Goal: Information Seeking & Learning: Learn about a topic

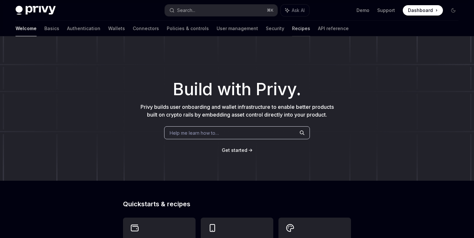
click at [292, 30] on link "Recipes" at bounding box center [301, 29] width 18 height 16
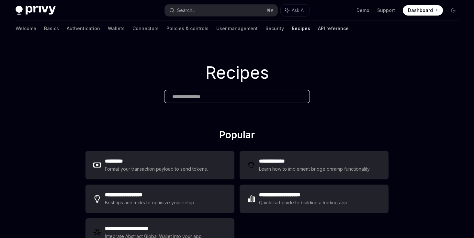
click at [318, 30] on link "API reference" at bounding box center [333, 29] width 31 height 16
type textarea "*"
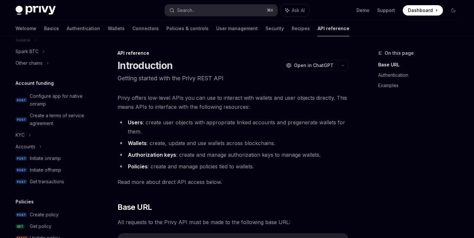
scroll to position [197, 0]
click at [291, 30] on link "Recipes" at bounding box center [300, 29] width 18 height 16
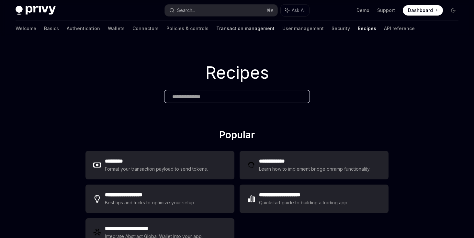
click at [216, 29] on link "Transaction management" at bounding box center [245, 29] width 58 height 16
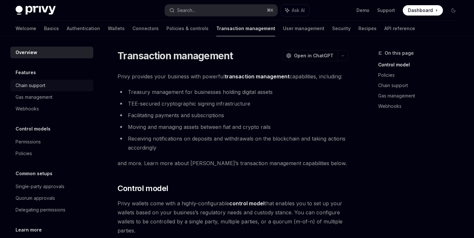
click at [38, 86] on div "Chain support" at bounding box center [31, 86] width 30 height 8
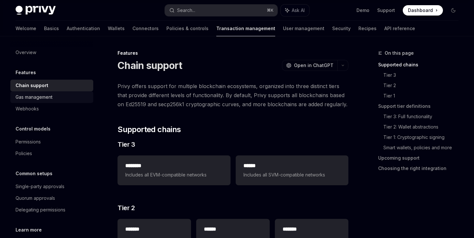
click at [35, 97] on div "Gas management" at bounding box center [34, 97] width 37 height 8
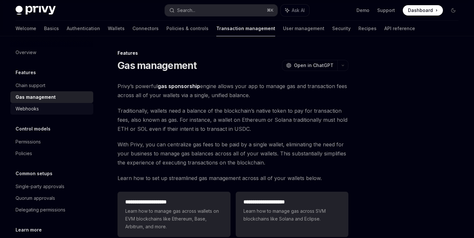
click at [32, 112] on div "Webhooks" at bounding box center [27, 109] width 23 height 8
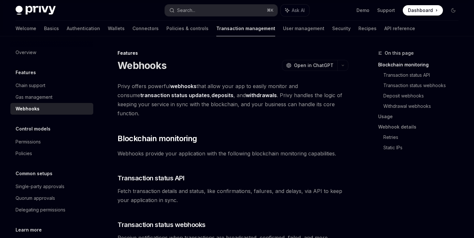
click at [27, 71] on h5 "Features" at bounding box center [26, 73] width 20 height 8
click at [28, 88] on div "Chain support" at bounding box center [31, 86] width 30 height 8
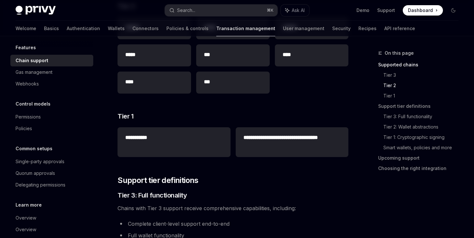
scroll to position [47, 0]
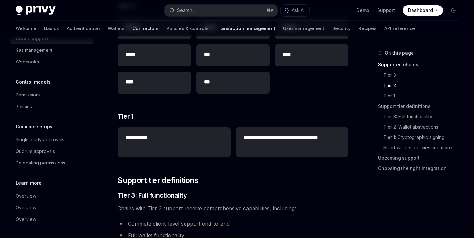
click at [132, 28] on link "Connectors" at bounding box center [145, 29] width 26 height 16
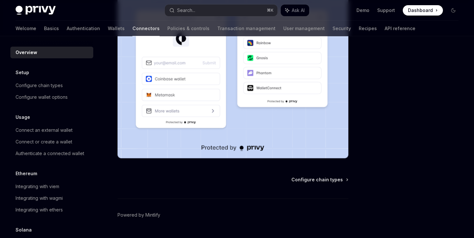
scroll to position [175, 0]
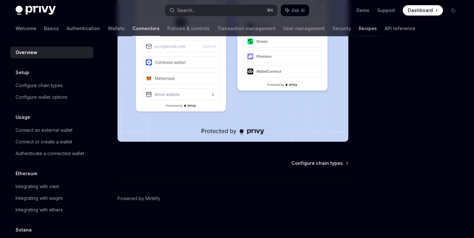
click at [358, 26] on link "Recipes" at bounding box center [367, 29] width 18 height 16
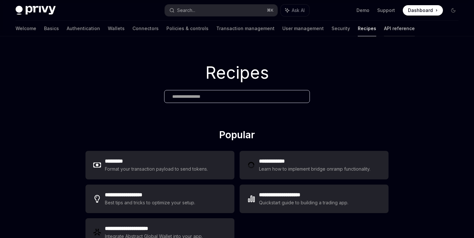
click at [384, 28] on link "API reference" at bounding box center [399, 29] width 31 height 16
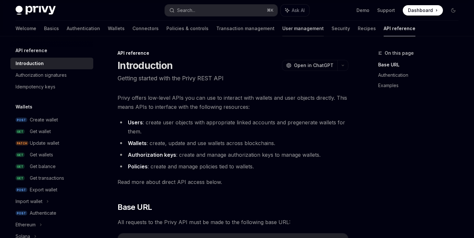
click at [282, 30] on link "User management" at bounding box center [302, 29] width 41 height 16
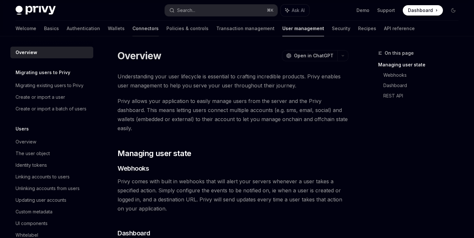
click at [132, 30] on link "Connectors" at bounding box center [145, 29] width 26 height 16
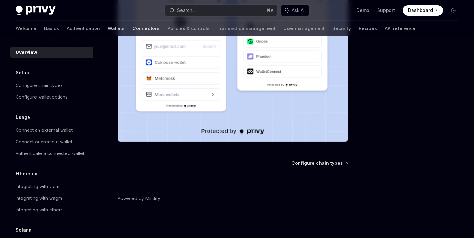
click at [108, 26] on link "Wallets" at bounding box center [116, 29] width 17 height 16
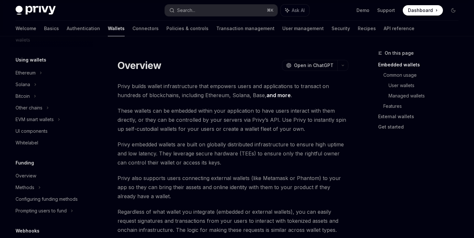
scroll to position [169, 0]
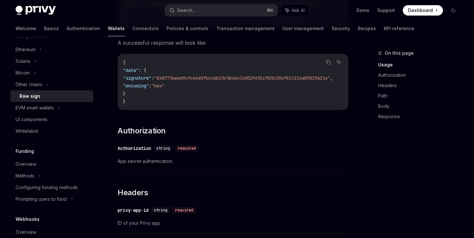
scroll to position [136, 0]
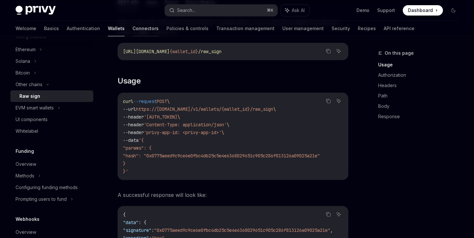
click at [132, 31] on link "Connectors" at bounding box center [145, 29] width 26 height 16
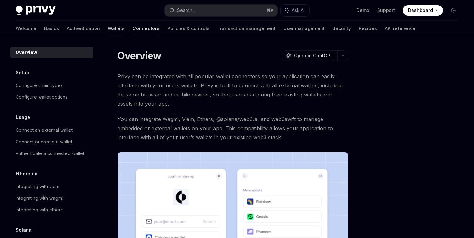
click at [108, 27] on link "Wallets" at bounding box center [116, 29] width 17 height 16
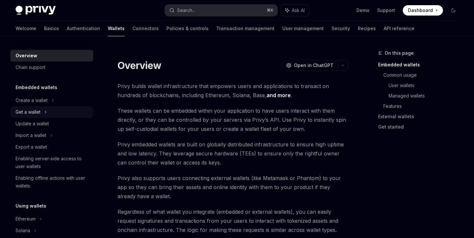
click at [43, 112] on div "Get a wallet" at bounding box center [51, 112] width 83 height 12
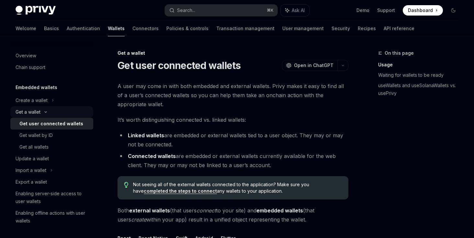
click at [43, 112] on icon at bounding box center [46, 112] width 8 height 3
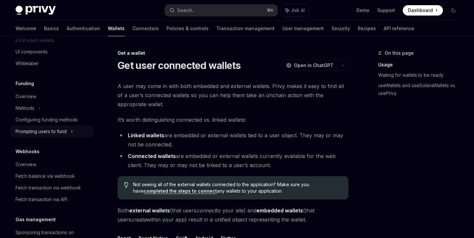
scroll to position [224, 0]
click at [216, 27] on link "Transaction management" at bounding box center [245, 29] width 58 height 16
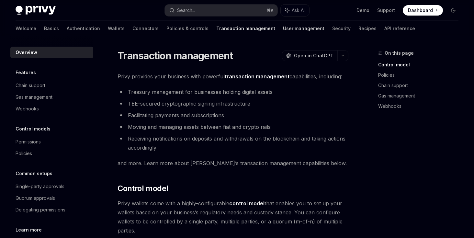
click at [283, 21] on link "User management" at bounding box center [303, 29] width 41 height 16
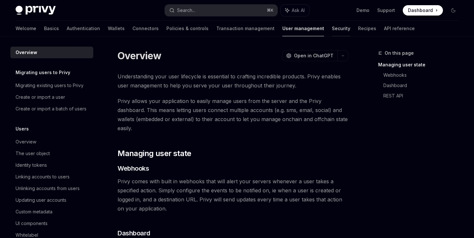
click at [332, 29] on link "Security" at bounding box center [341, 29] width 18 height 16
type textarea "*"
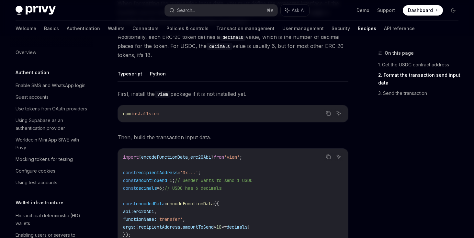
scroll to position [260, 0]
click at [357, 30] on link "Recipes" at bounding box center [366, 29] width 18 height 16
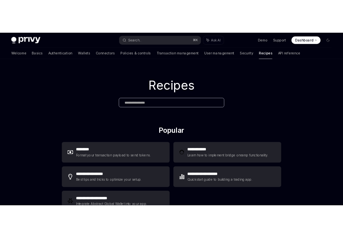
scroll to position [34, 0]
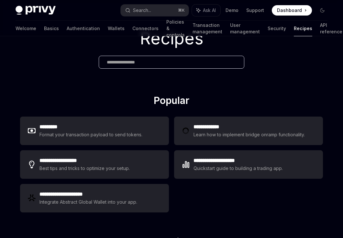
click at [323, 82] on div "Recipes" at bounding box center [171, 48] width 343 height 93
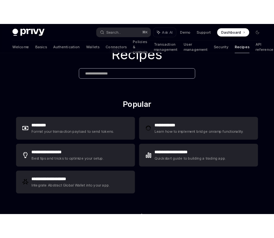
scroll to position [0, 0]
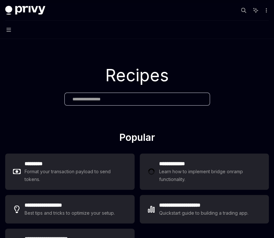
type textarea "*"
click at [109, 102] on div at bounding box center [137, 99] width 146 height 13
click at [107, 97] on input "text" at bounding box center [136, 99] width 129 height 7
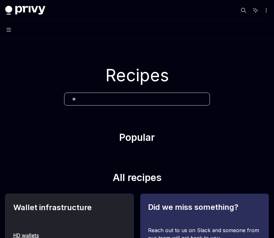
type input "*"
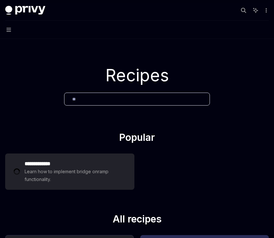
type input "*"
